Goal: Transaction & Acquisition: Purchase product/service

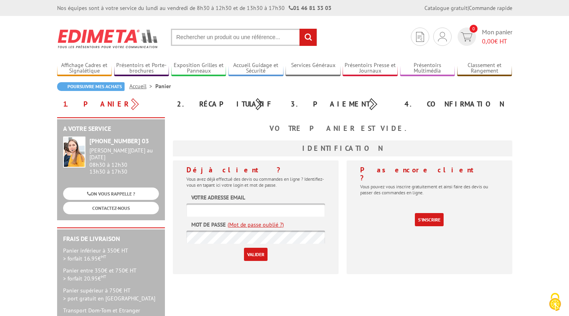
click at [193, 38] on input "text" at bounding box center [244, 37] width 146 height 17
type input "PORTE DOCUMENTS"
click at [314, 38] on input "rechercher" at bounding box center [308, 37] width 17 height 17
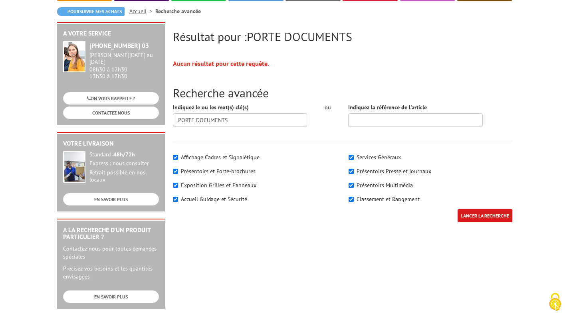
scroll to position [78, 0]
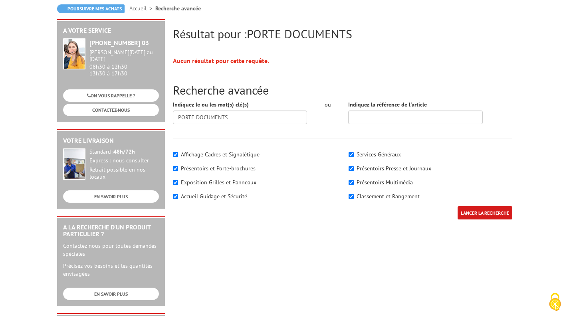
click at [238, 167] on label "Présentoirs et Porte-brochures" at bounding box center [218, 168] width 75 height 7
click at [178, 167] on input"] "Présentoirs et Porte-brochures" at bounding box center [175, 168] width 5 height 5
checkbox input"] "false"
click at [487, 212] on input "LANCER LA RECHERCHE" at bounding box center [485, 212] width 55 height 13
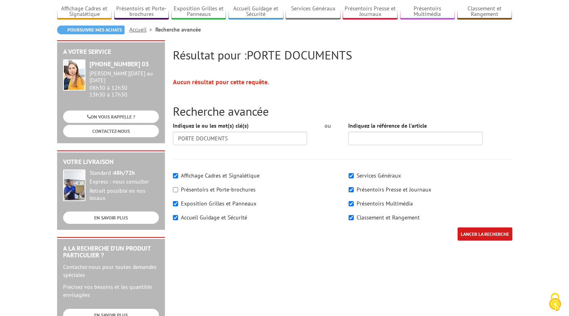
scroll to position [73, 0]
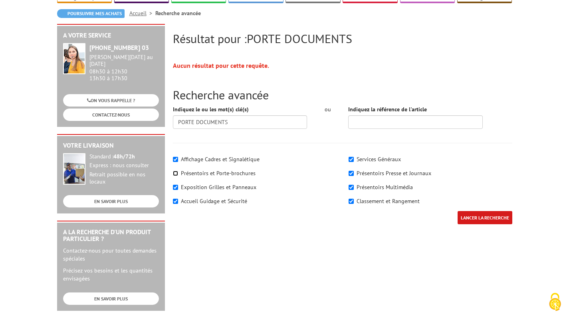
click at [175, 173] on input"] "Présentoirs et Porte-brochures" at bounding box center [175, 173] width 5 height 5
checkbox input"] "true"
click at [176, 161] on input"] "Affichage Cadres et Signalétique" at bounding box center [175, 159] width 5 height 5
checkbox input"] "false"
click at [174, 189] on input"] "Exposition Grilles et Panneaux" at bounding box center [175, 187] width 5 height 5
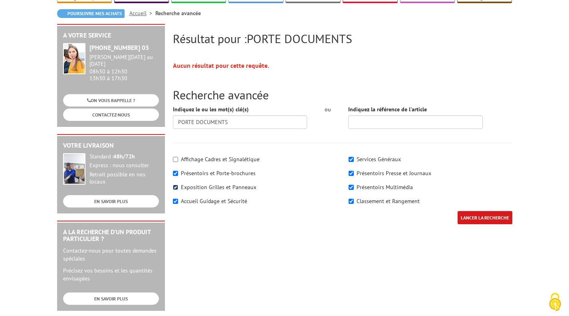
checkbox input"] "false"
click at [174, 206] on div "Affichage Cadres et Signalétique Présentoirs et Porte-brochures" at bounding box center [255, 181] width 176 height 60
click at [176, 200] on input"] "Accueil Guidage et Sécurité" at bounding box center [175, 201] width 5 height 5
checkbox input"] "false"
click at [351, 157] on input"] "Services Généraux" at bounding box center [351, 159] width 5 height 5
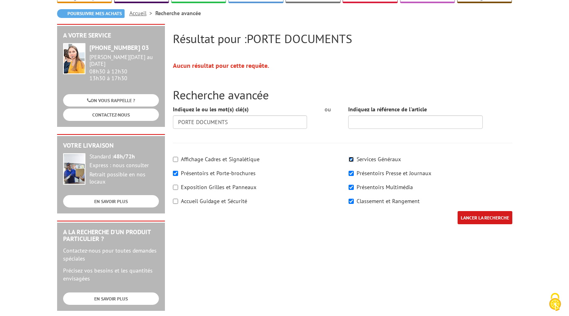
checkbox input"] "false"
click at [352, 172] on input"] "Présentoirs Presse et Journaux" at bounding box center [351, 173] width 5 height 5
checkbox input"] "false"
click at [351, 189] on input"] "Présentoirs Multimédia" at bounding box center [351, 187] width 5 height 5
checkbox input"] "false"
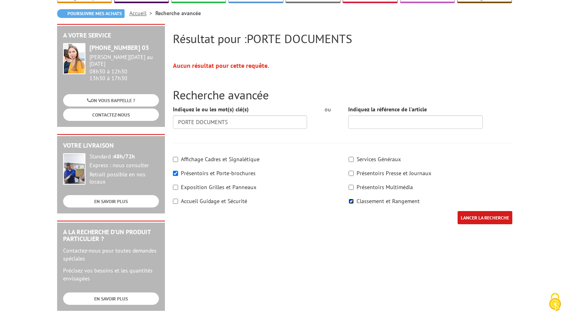
click at [353, 201] on input"] "Classement et Rangement" at bounding box center [351, 201] width 5 height 5
checkbox input"] "false"
click at [482, 219] on input "LANCER LA RECHERCHE" at bounding box center [485, 217] width 55 height 13
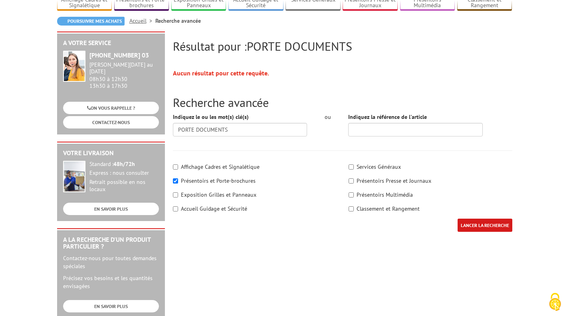
scroll to position [63, 0]
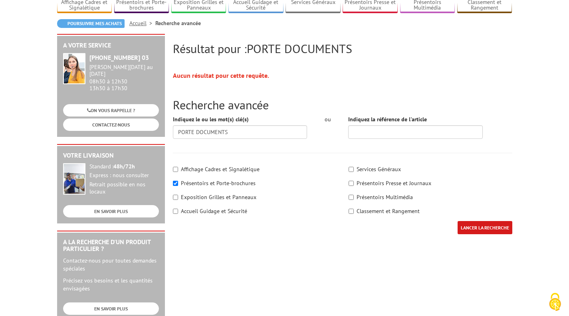
click at [477, 225] on input "LANCER LA RECHERCHE" at bounding box center [485, 227] width 55 height 13
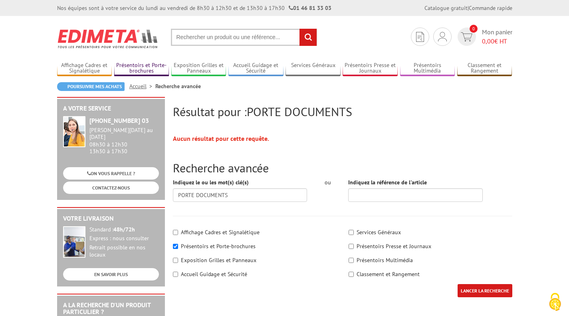
click at [147, 66] on link "Présentoirs et Porte-brochures" at bounding box center [141, 68] width 55 height 13
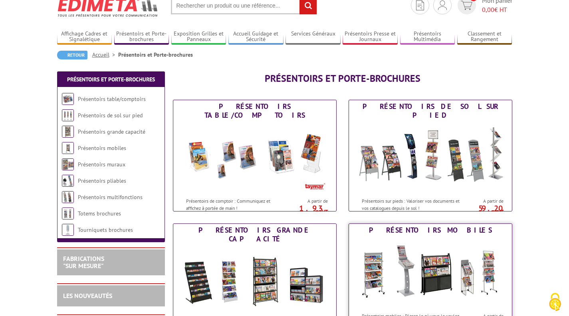
scroll to position [32, 0]
click at [260, 155] on img at bounding box center [255, 157] width 148 height 72
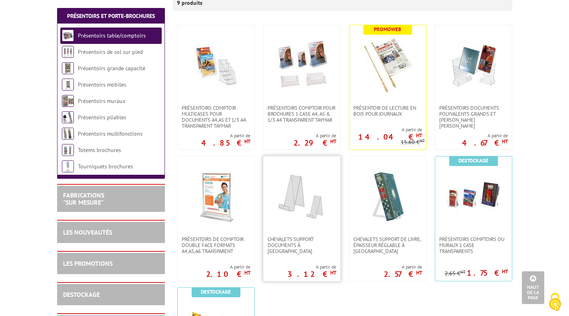
scroll to position [156, 0]
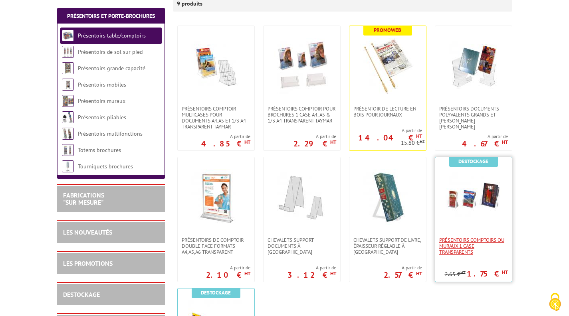
click at [469, 242] on span "Présentoirs comptoirs ou muraux 1 case Transparents" at bounding box center [473, 246] width 69 height 18
click at [462, 242] on span "Présentoirs comptoirs ou muraux 1 case Transparents" at bounding box center [473, 246] width 69 height 18
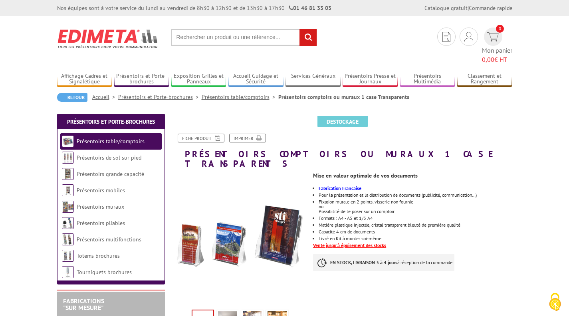
click at [208, 36] on input "text" at bounding box center [244, 37] width 146 height 17
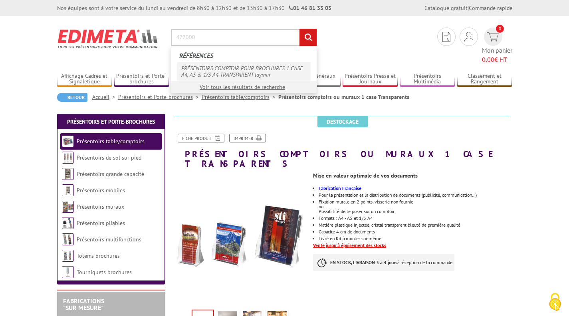
type input "477000"
click at [204, 73] on link "PRÉSENTOIRS COMPTOIR POUR BROCHURES 1 CASE A4, A5 & 1/3 A4 TRANSPARENT taymar" at bounding box center [243, 71] width 133 height 18
click at [210, 70] on link "PRÉSENTOIRS COMPTOIR POUR BROCHURES 1 CASE A4, A5 & 1/3 A4 TRANSPARENT taymar" at bounding box center [243, 71] width 133 height 18
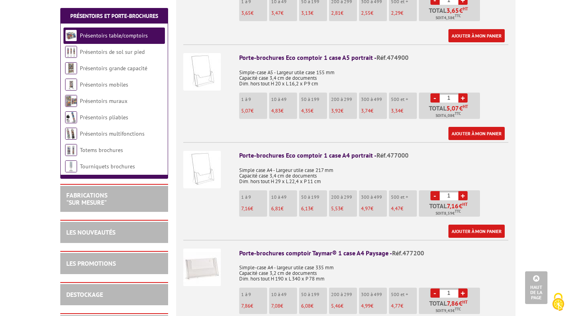
scroll to position [380, 0]
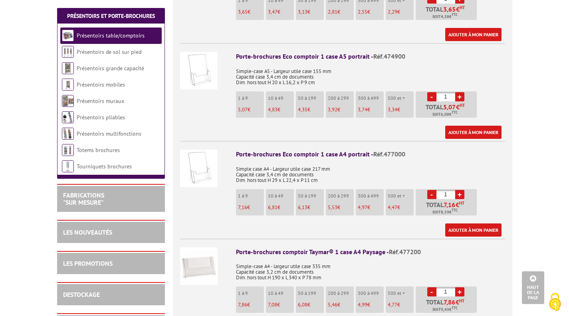
click at [461, 194] on link "+" at bounding box center [459, 194] width 9 height 9
type input "3"
click at [472, 229] on link "Ajouter à mon panier" at bounding box center [473, 230] width 56 height 13
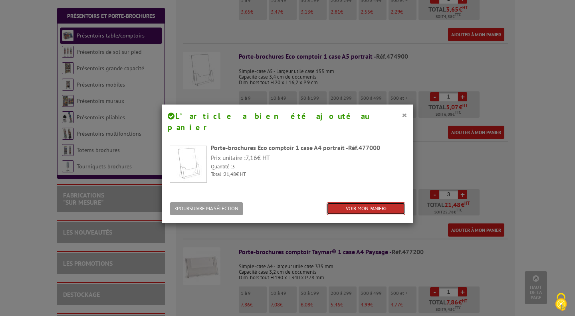
click at [359, 202] on link "VOIR MON PANIER" at bounding box center [366, 208] width 79 height 13
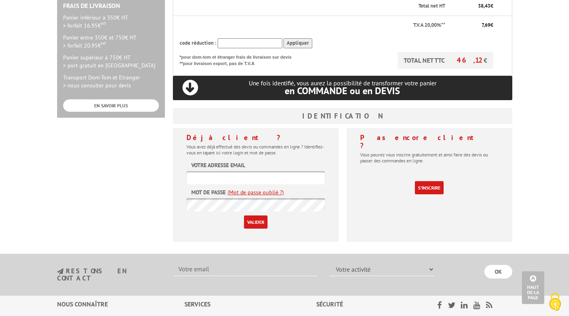
scroll to position [239, 0]
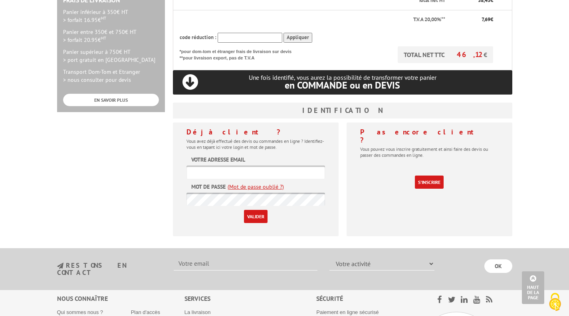
click at [241, 173] on input "text" at bounding box center [256, 172] width 139 height 13
type input "[PERSON_NAME][EMAIL_ADDRESS][DOMAIN_NAME]"
click at [254, 219] on input "Valider" at bounding box center [256, 216] width 24 height 13
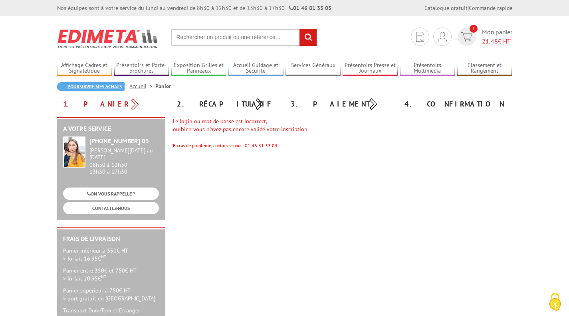
click at [104, 83] on link "Poursuivre mes achats" at bounding box center [90, 86] width 67 height 9
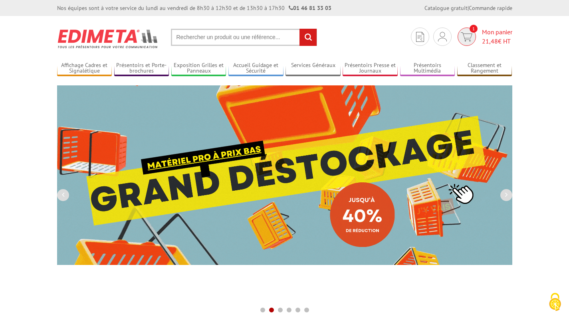
click at [491, 34] on span "Mon panier 21,48 € HT" at bounding box center [497, 37] width 30 height 18
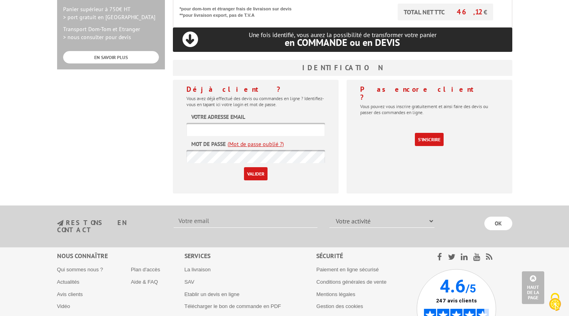
scroll to position [286, 0]
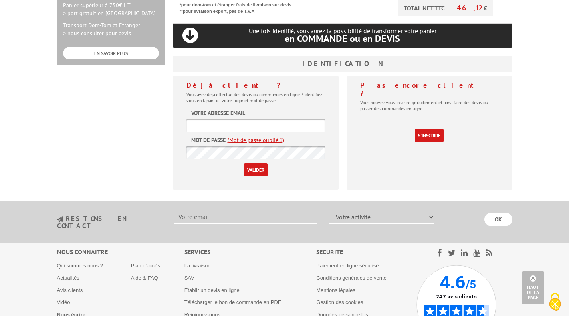
click at [217, 125] on input "text" at bounding box center [256, 125] width 139 height 13
type input "[PERSON_NAME][EMAIL_ADDRESS][DOMAIN_NAME]"
click at [248, 171] on input "Valider" at bounding box center [256, 169] width 24 height 13
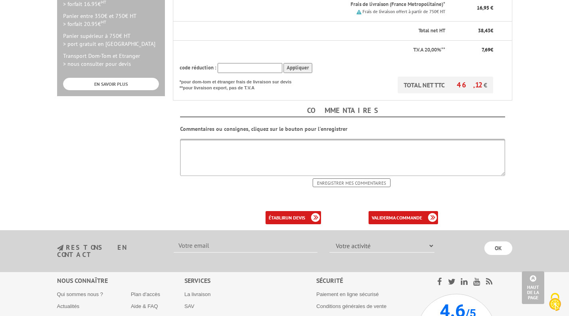
scroll to position [256, 0]
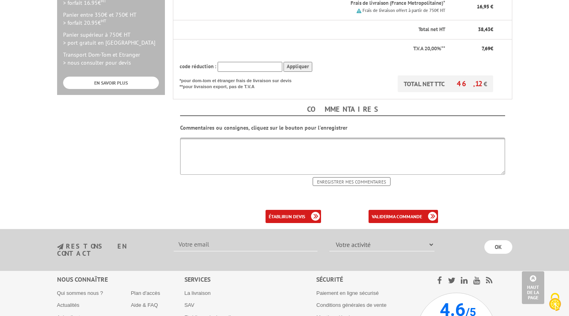
click at [215, 148] on textarea at bounding box center [342, 156] width 325 height 37
click at [387, 215] on link "valider ma commande" at bounding box center [403, 216] width 69 height 13
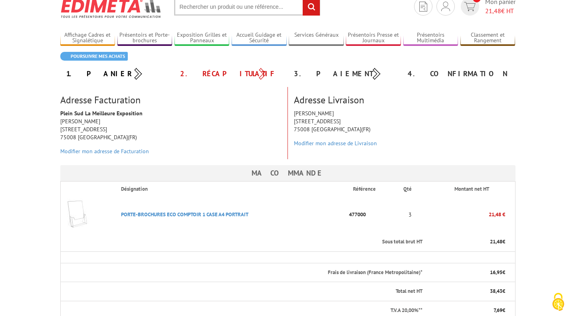
scroll to position [31, 0]
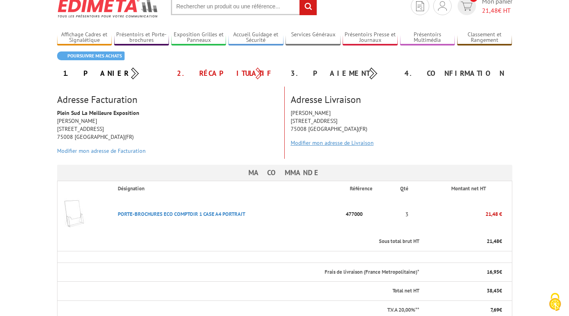
click at [318, 142] on link "Modifier mon adresse de Livraison" at bounding box center [332, 142] width 83 height 7
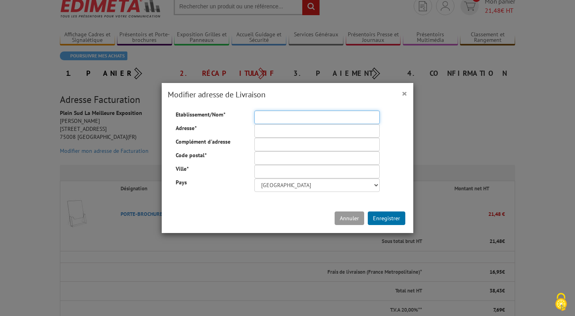
click at [284, 119] on input "Etablissement/Nom *" at bounding box center [316, 118] width 125 height 14
type input "A7 AGENCEMENT"
click at [299, 132] on input "Adresse *" at bounding box center [316, 131] width 125 height 14
type input "LES CEDRES ZA LE RIVET"
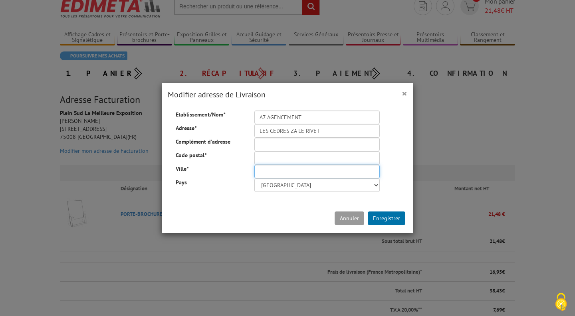
click at [270, 173] on input "Ville *" at bounding box center [316, 172] width 125 height 14
type input "BOULIEU LES ANNONAY"
click at [270, 156] on input "Code postal *" at bounding box center [316, 158] width 125 height 14
type input "07100"
click at [386, 216] on button "Enregistrer" at bounding box center [387, 219] width 38 height 14
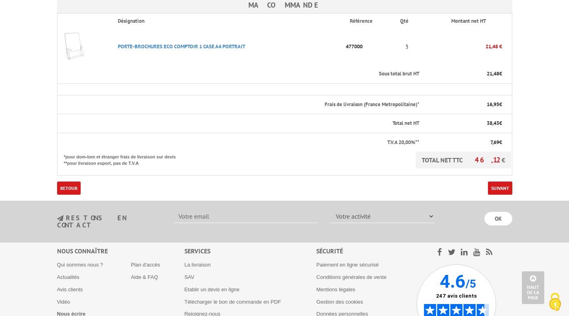
scroll to position [235, 0]
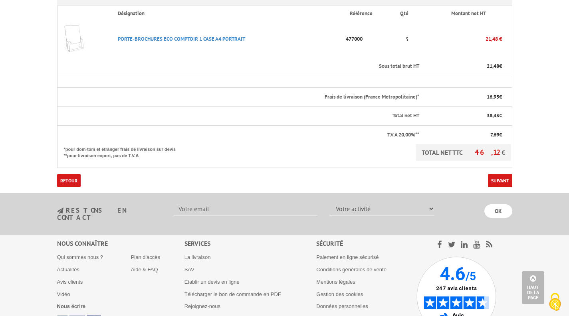
click at [500, 181] on link "Suivant" at bounding box center [500, 180] width 24 height 13
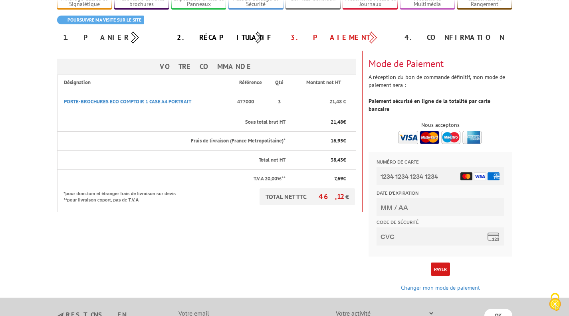
scroll to position [71, 0]
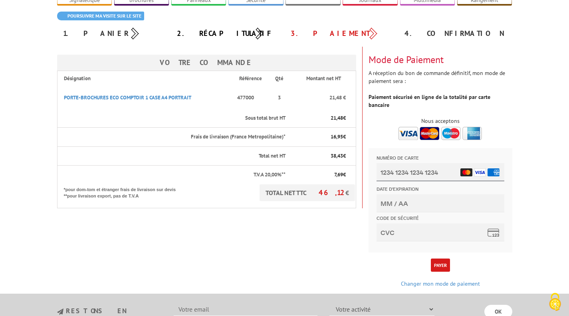
click at [427, 173] on input "Numéro de carte" at bounding box center [440, 172] width 128 height 18
type input "[CREDIT_CARD_NUMBER]"
click at [414, 203] on input "Date d'expiration" at bounding box center [440, 204] width 128 height 18
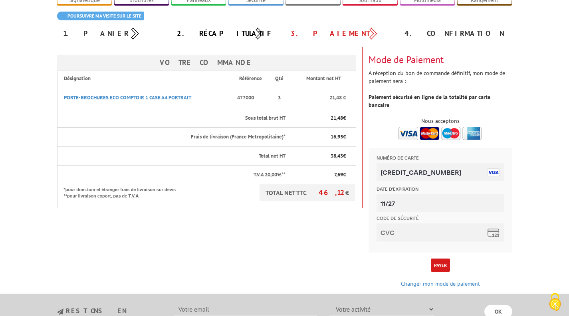
type input "11/27"
click at [397, 235] on input "Code de sécurité" at bounding box center [440, 233] width 128 height 18
type input "329"
click at [438, 259] on button "Payer" at bounding box center [440, 265] width 19 height 13
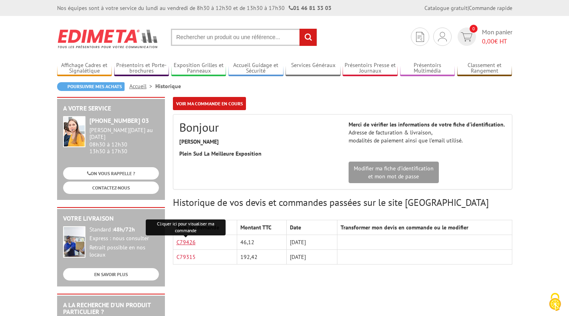
click at [189, 243] on link "C79426" at bounding box center [186, 242] width 19 height 7
